Goal: Information Seeking & Learning: Learn about a topic

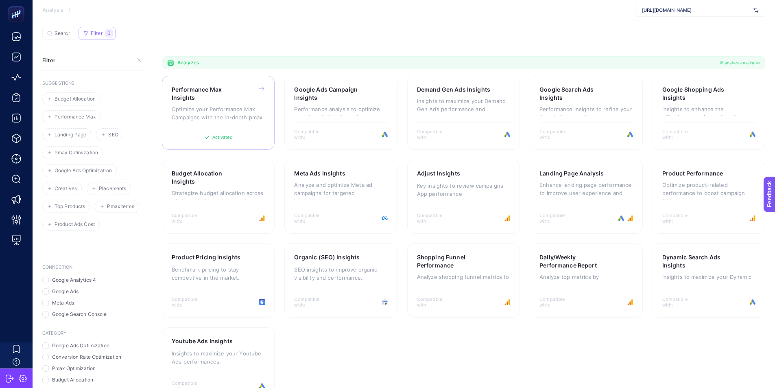
click at [215, 105] on p "Optimize your Performance Max Campaigns with the in-depth pmax insights." at bounding box center [218, 113] width 93 height 16
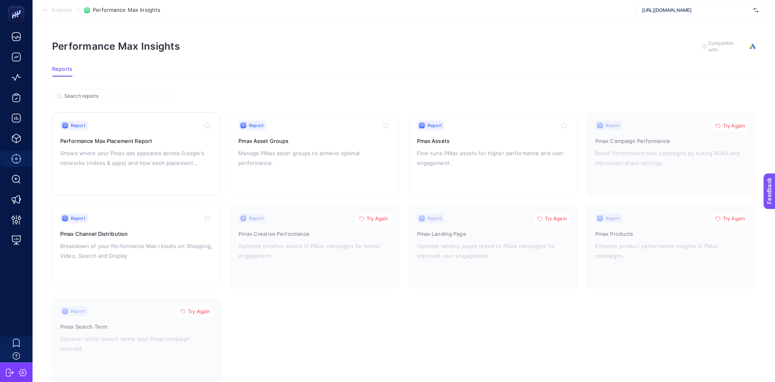
click at [134, 154] on p "Shows where your Pmax ads appeared across Google's networks (videos & apps) and…" at bounding box center [136, 158] width 152 height 20
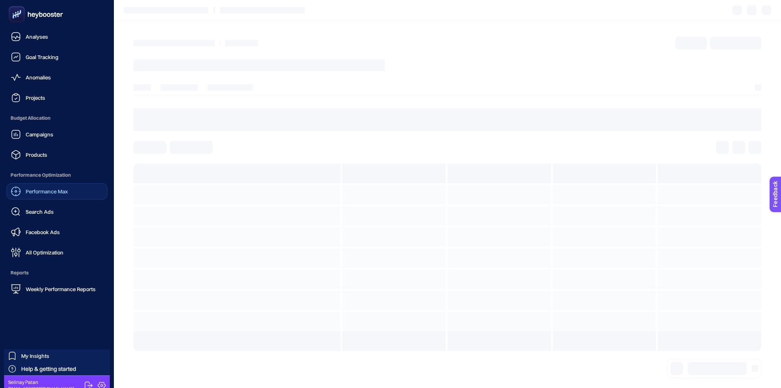
click at [42, 188] on span "Performance Max" at bounding box center [47, 191] width 42 height 7
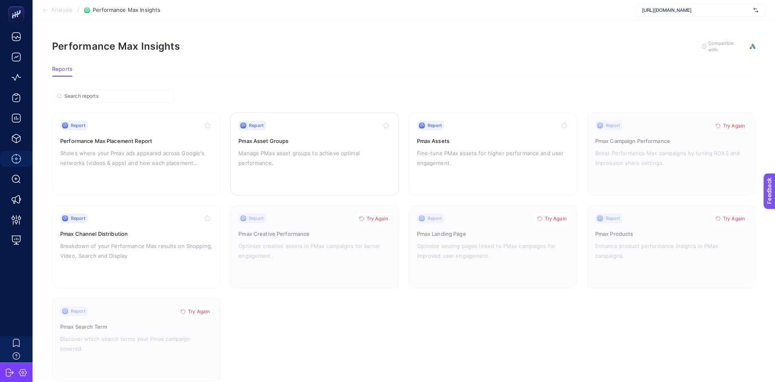
click at [266, 139] on h3 "Pmax Asset Groups" at bounding box center [314, 141] width 152 height 8
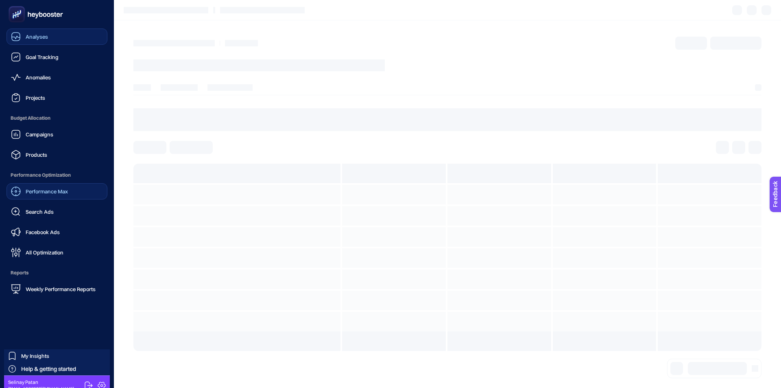
click at [26, 35] on span "Analyses" at bounding box center [37, 36] width 22 height 7
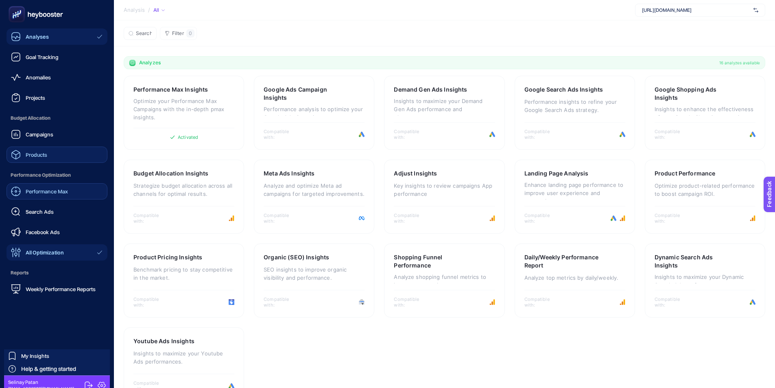
click at [45, 159] on div "Products" at bounding box center [29, 155] width 36 height 10
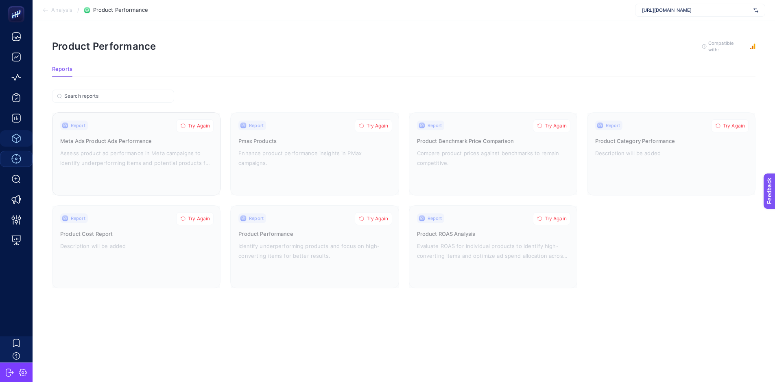
click at [205, 122] on span "Try Again" at bounding box center [199, 125] width 22 height 7
